Goal: Transaction & Acquisition: Book appointment/travel/reservation

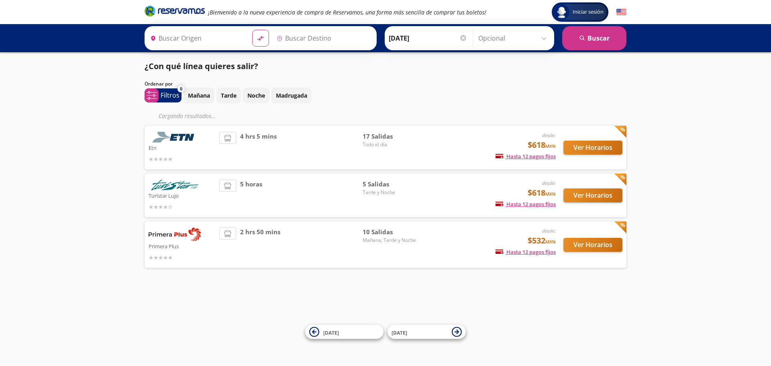
type input "[GEOGRAPHIC_DATA], [GEOGRAPHIC_DATA]"
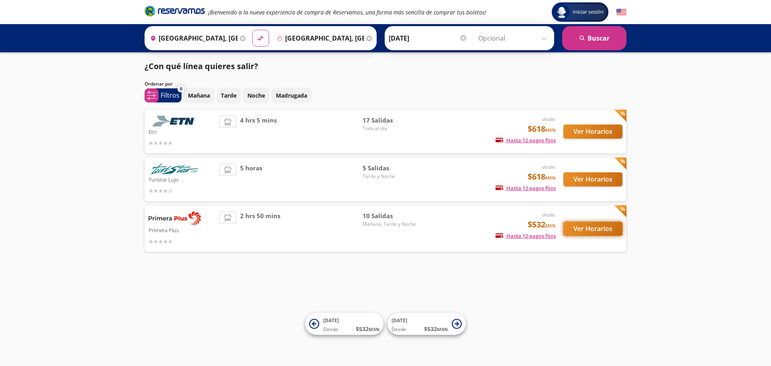
click at [595, 226] on button "Ver Horarios" at bounding box center [592, 229] width 59 height 14
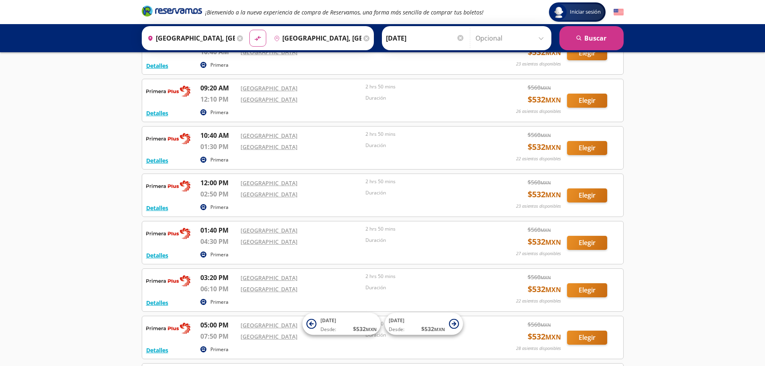
scroll to position [120, 0]
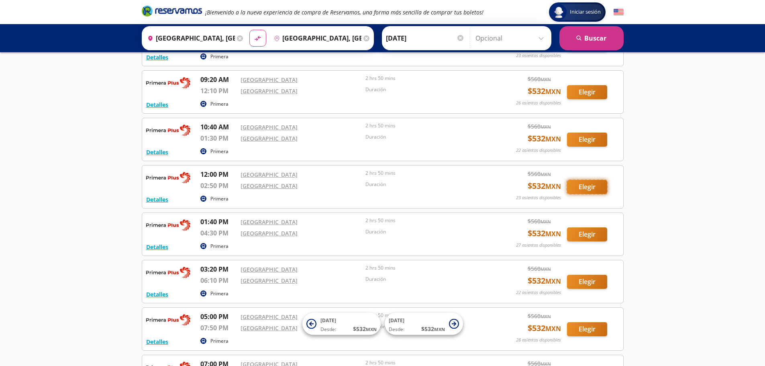
click at [580, 185] on button "Elegir" at bounding box center [587, 187] width 40 height 14
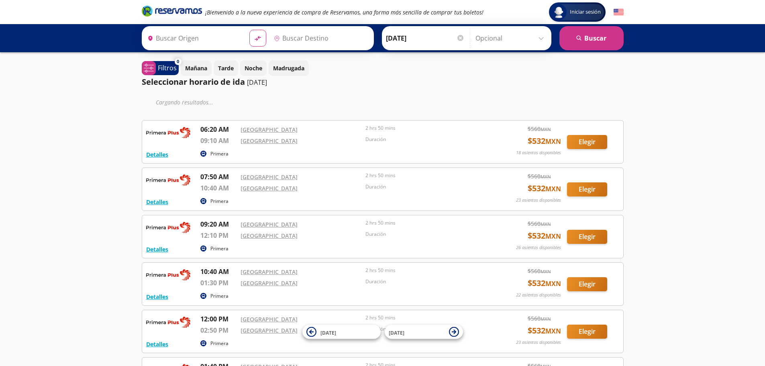
type input "[GEOGRAPHIC_DATA], [GEOGRAPHIC_DATA]"
